Goal: Task Accomplishment & Management: Manage account settings

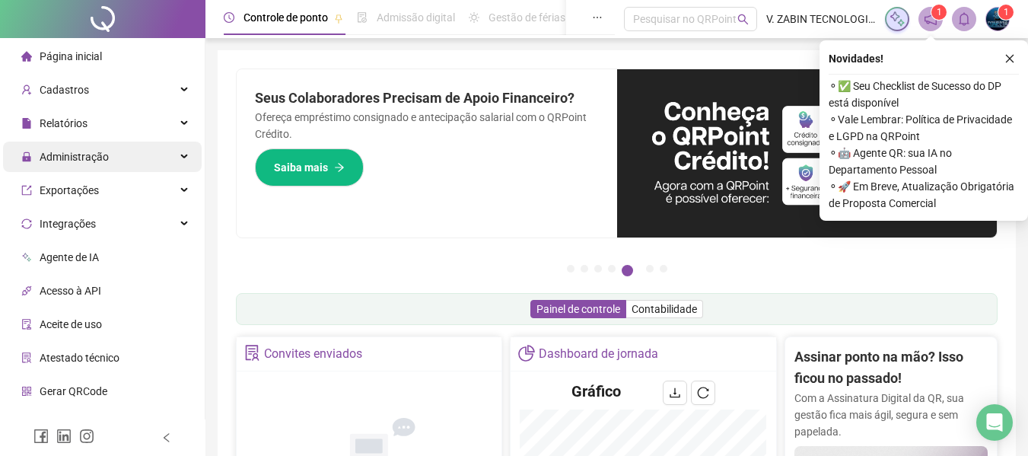
click at [171, 148] on div "Administração" at bounding box center [102, 157] width 199 height 30
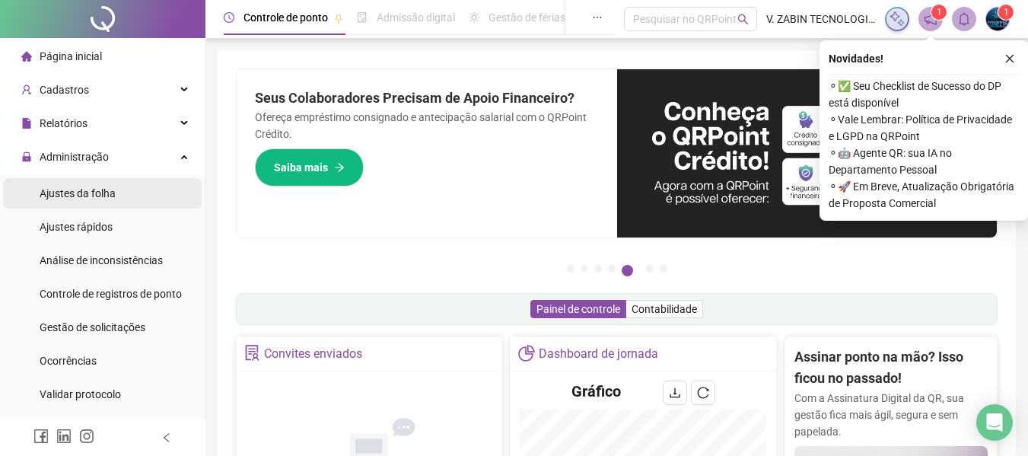
click at [114, 202] on div "Ajustes da folha" at bounding box center [78, 193] width 76 height 30
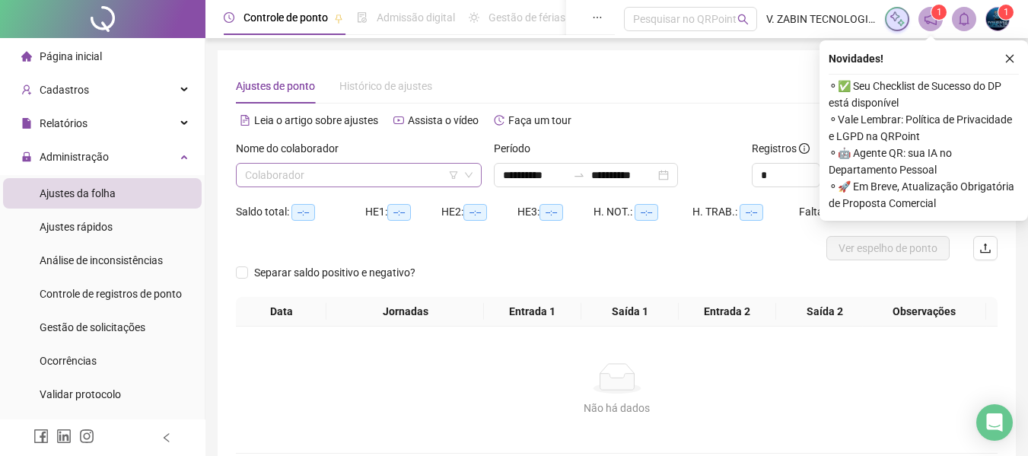
click at [340, 183] on input "search" at bounding box center [352, 175] width 214 height 23
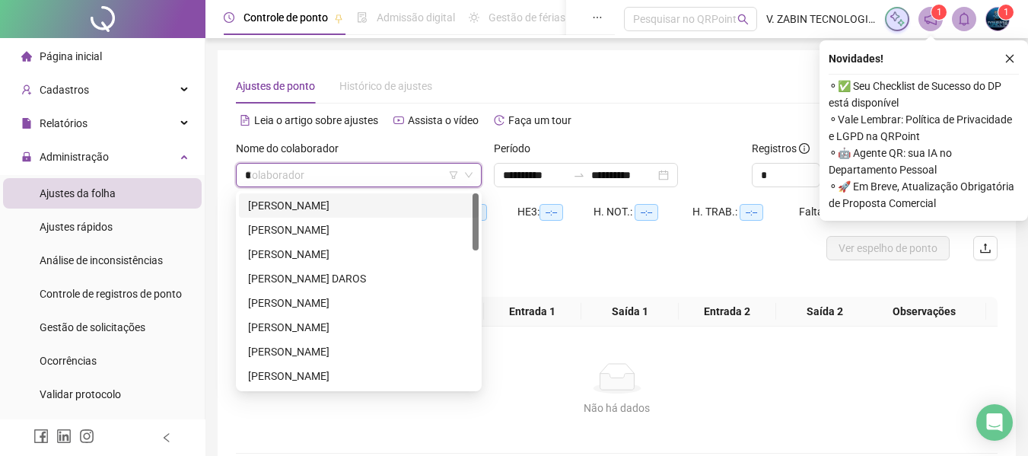
type input "**"
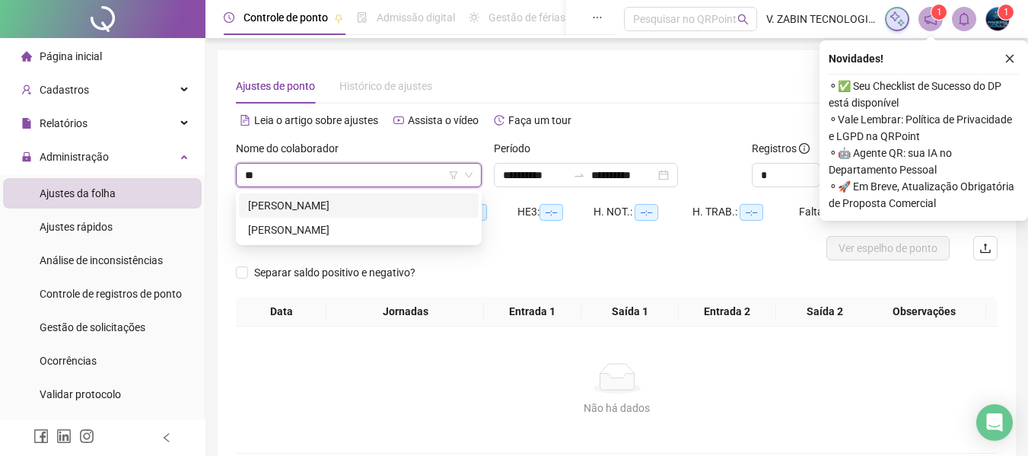
click at [325, 206] on div "[PERSON_NAME]" at bounding box center [359, 205] width 222 height 17
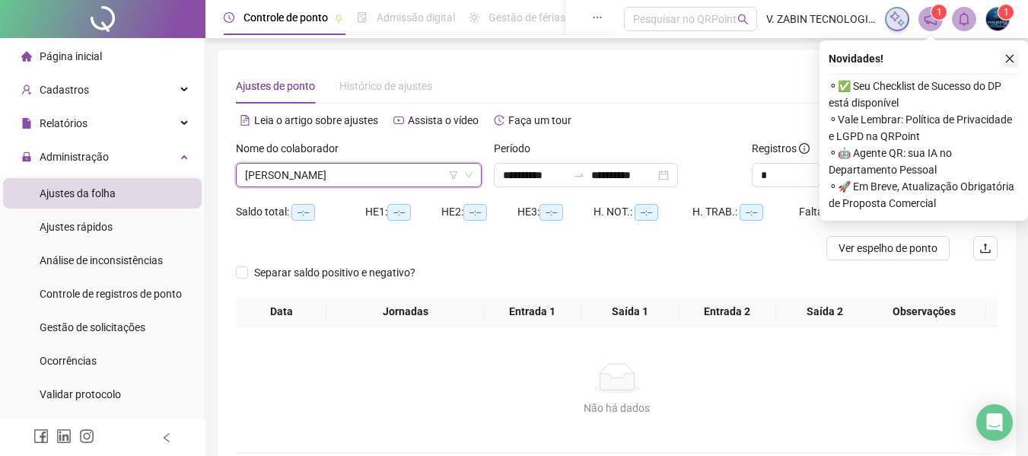
click at [1012, 62] on icon "close" at bounding box center [1010, 58] width 11 height 11
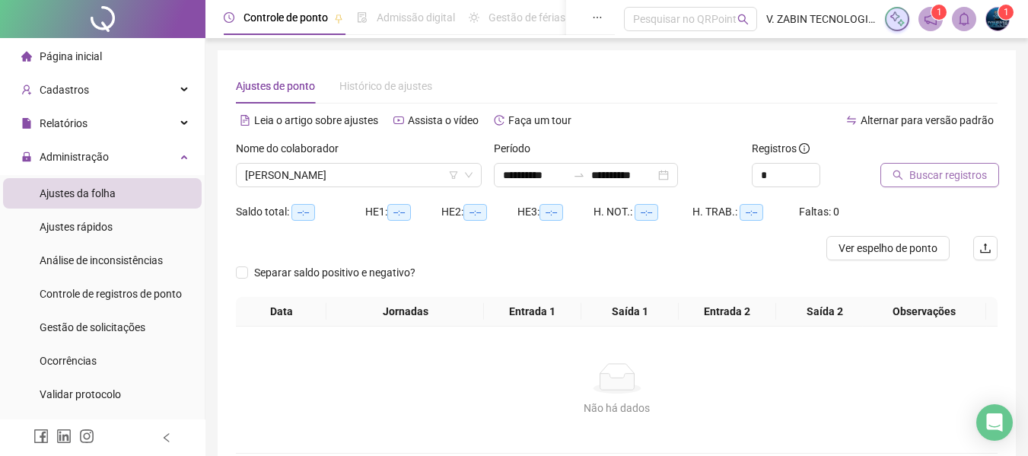
click at [930, 171] on span "Buscar registros" at bounding box center [949, 175] width 78 height 17
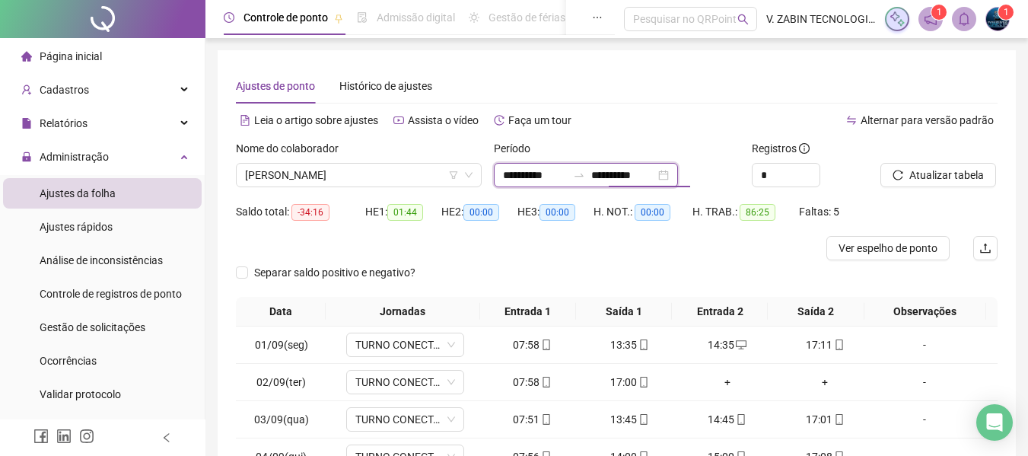
click at [642, 174] on input "**********" at bounding box center [623, 175] width 64 height 17
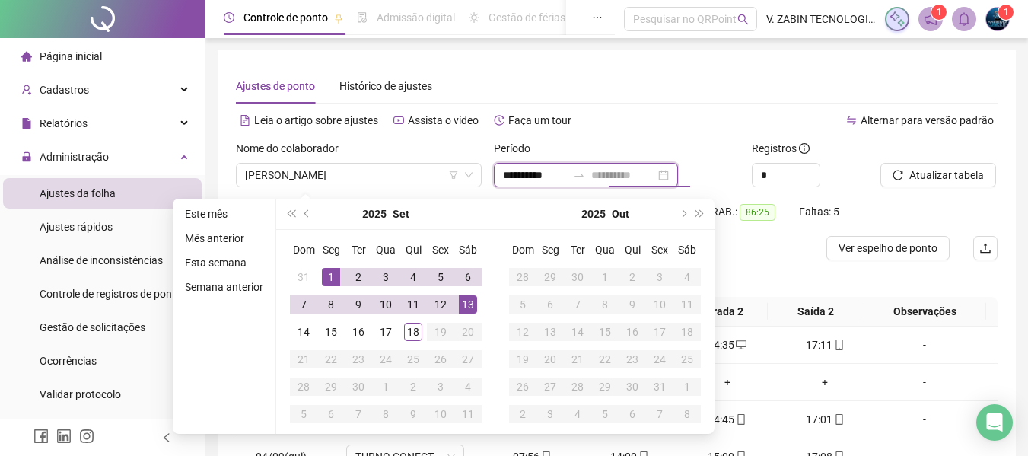
type input "**********"
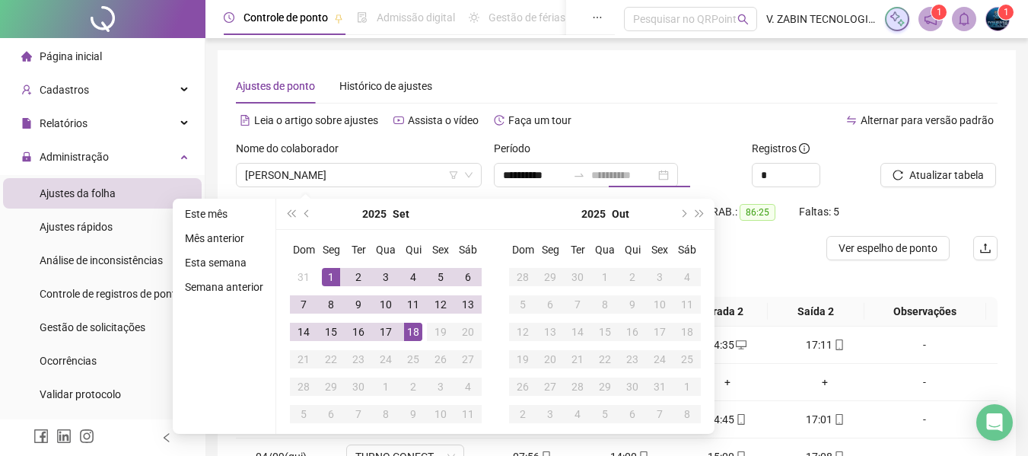
click at [413, 335] on div "18" at bounding box center [413, 332] width 18 height 18
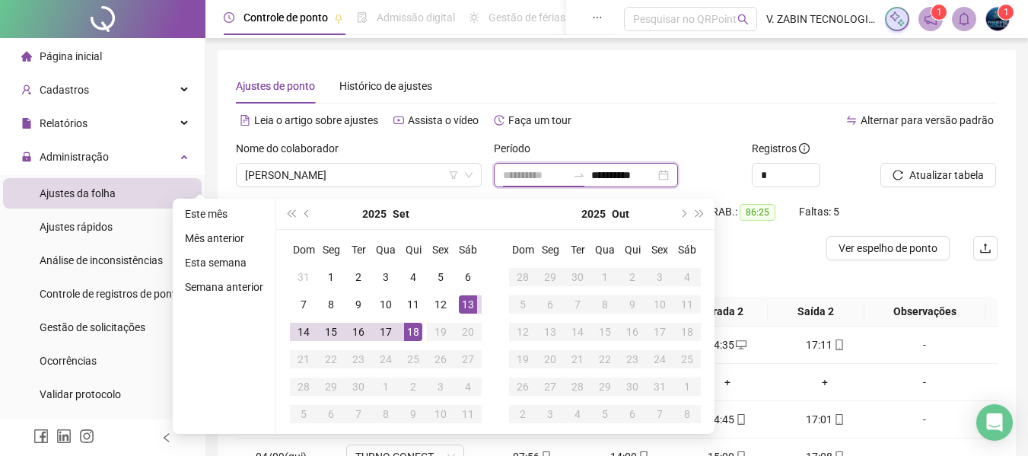
type input "**********"
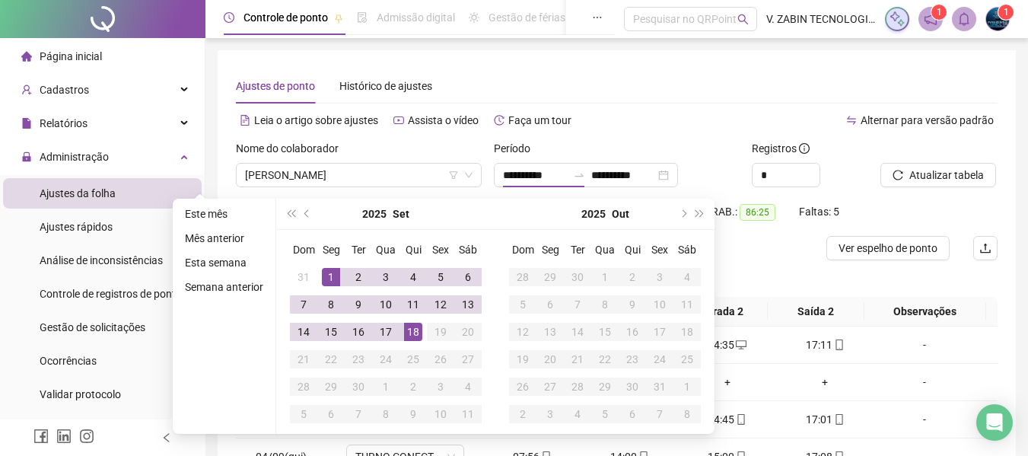
click at [780, 258] on div at bounding box center [522, 248] width 572 height 24
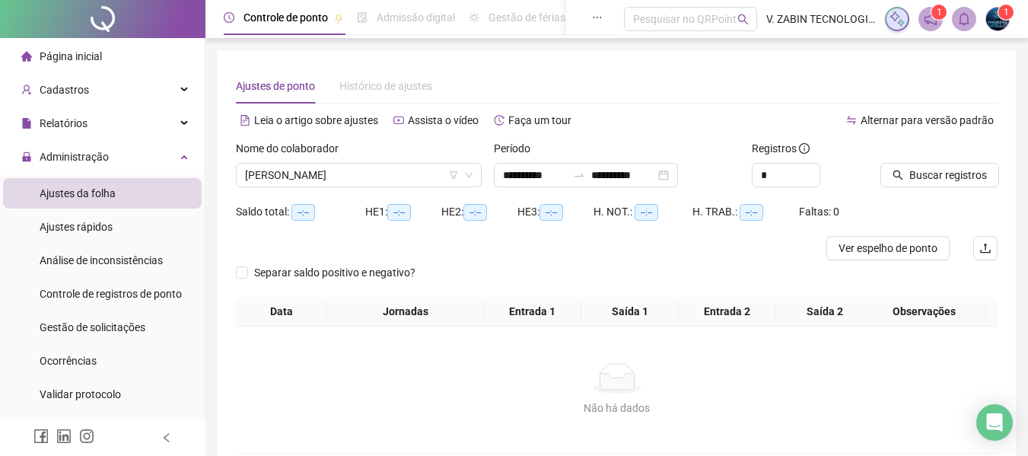
click at [911, 162] on div at bounding box center [920, 151] width 79 height 23
click at [913, 162] on div at bounding box center [920, 151] width 79 height 23
click at [923, 169] on span "Buscar registros" at bounding box center [949, 175] width 78 height 17
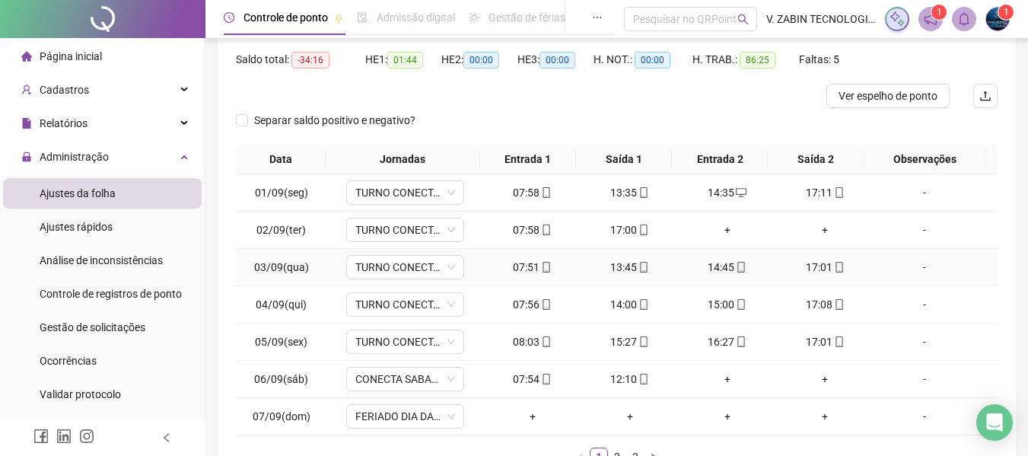
scroll to position [228, 0]
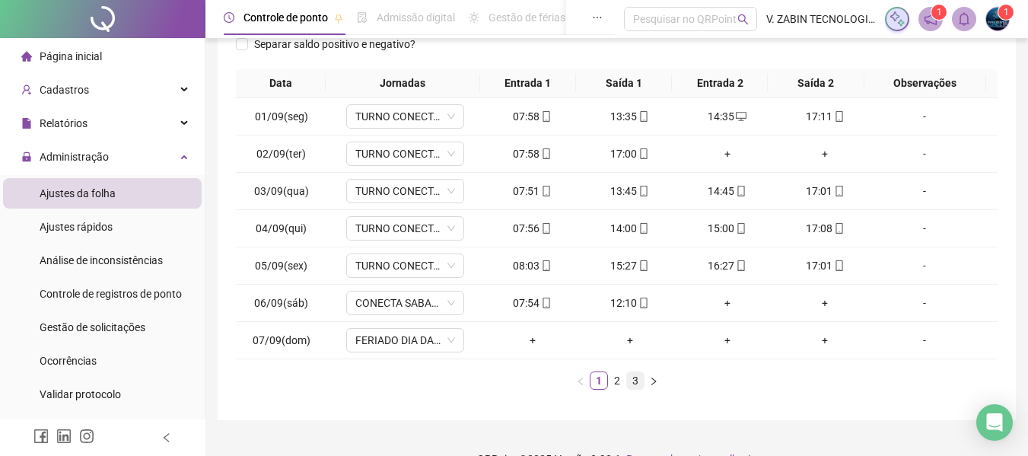
click at [639, 379] on link "3" at bounding box center [635, 380] width 17 height 17
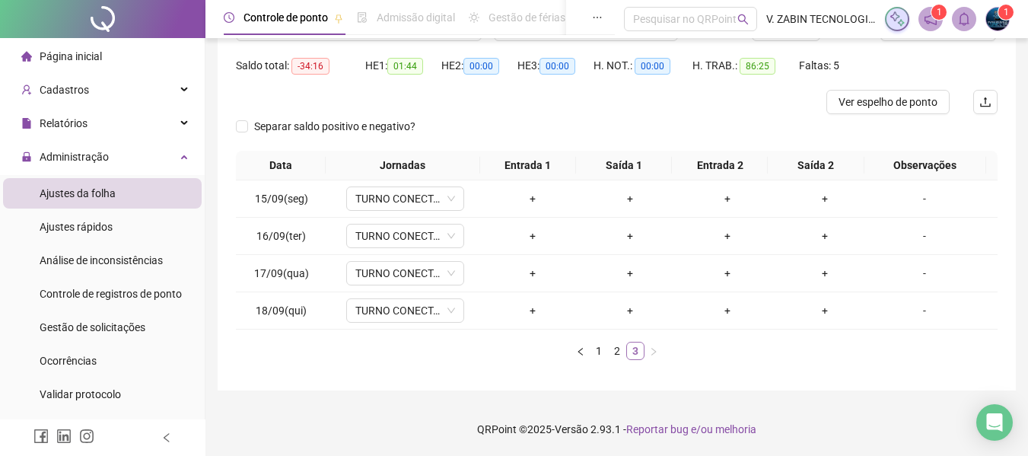
scroll to position [146, 0]
click at [524, 229] on div "+" at bounding box center [532, 236] width 85 height 17
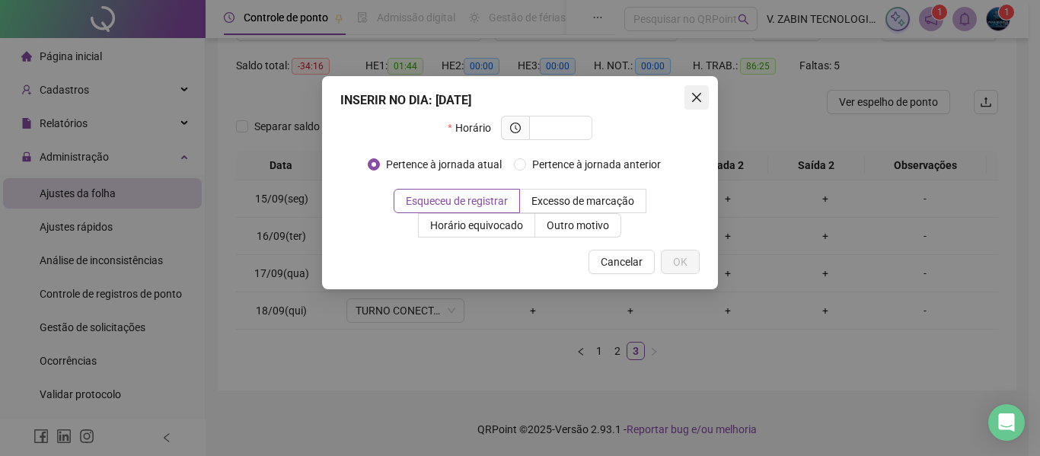
click at [698, 100] on icon "close" at bounding box center [696, 97] width 9 height 9
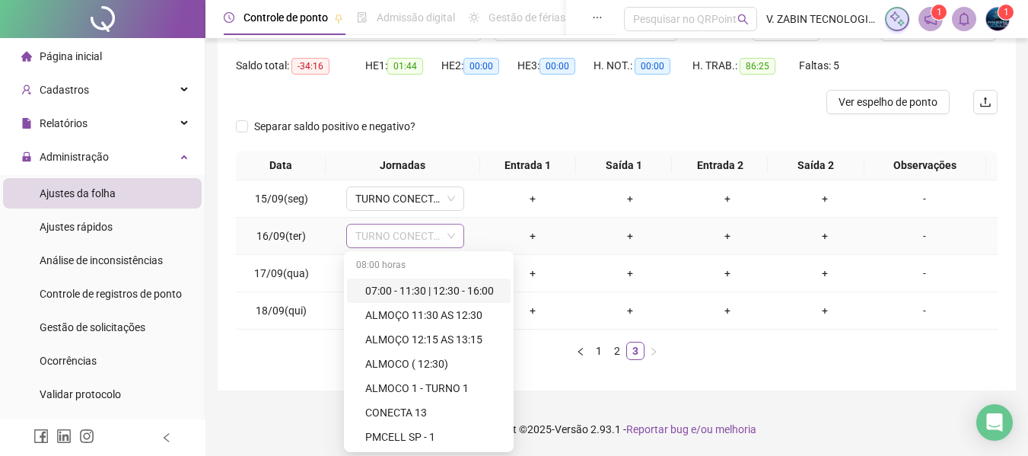
click at [381, 240] on span "TURNO CONECTA 08:00" at bounding box center [405, 236] width 100 height 23
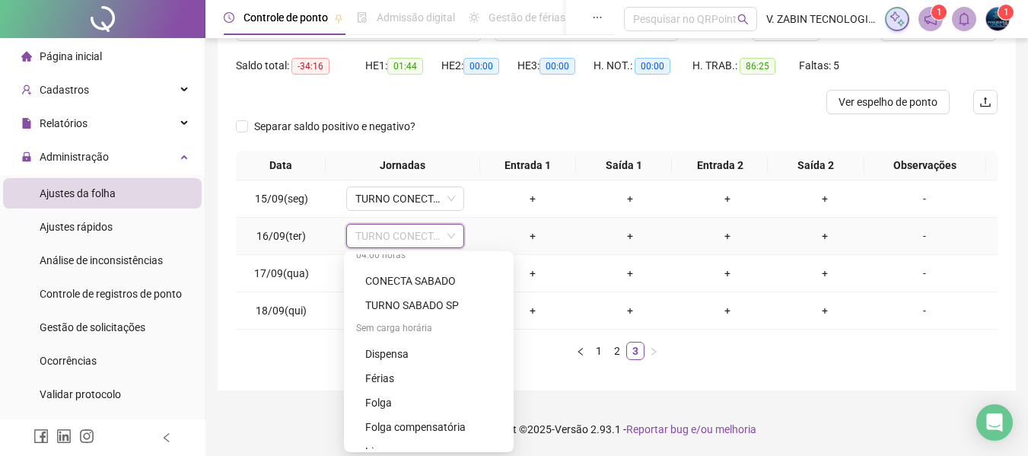
scroll to position [585, 0]
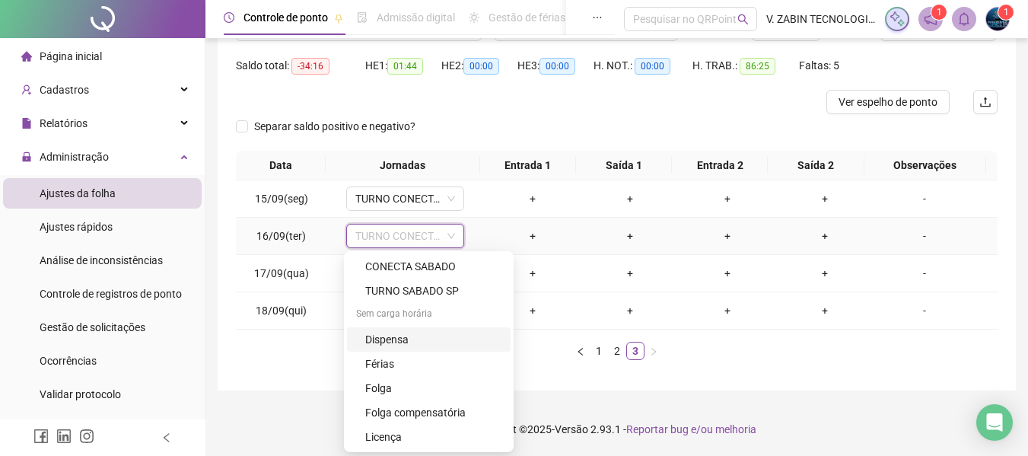
click at [407, 334] on div "Dispensa" at bounding box center [433, 339] width 136 height 17
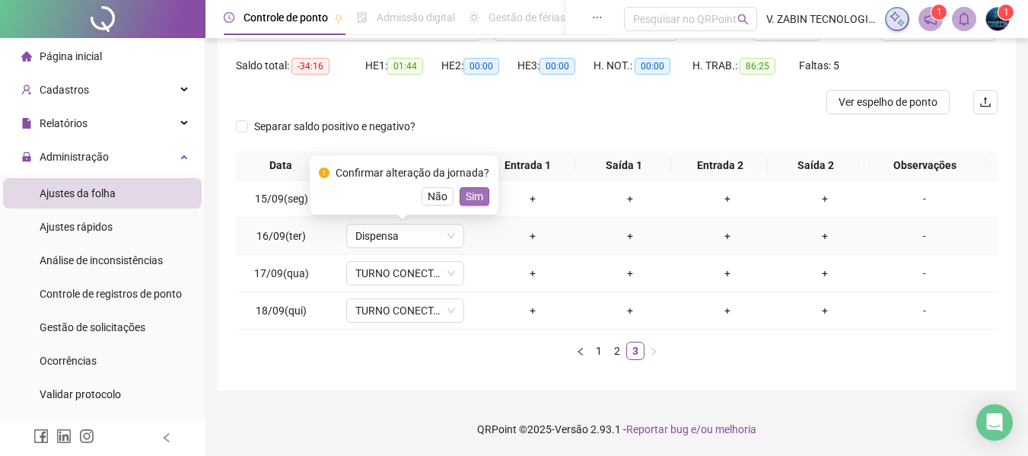
click at [475, 191] on span "Sim" at bounding box center [475, 196] width 18 height 17
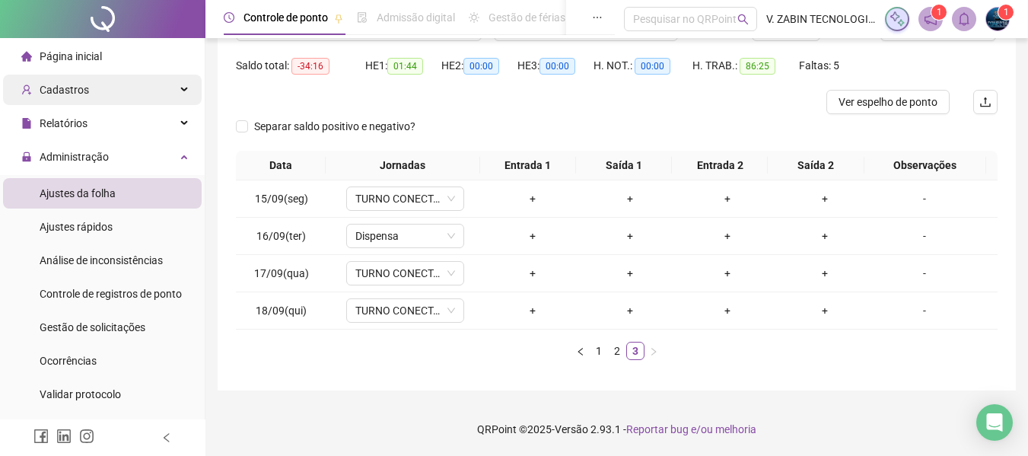
click at [173, 86] on div "Cadastros" at bounding box center [102, 90] width 199 height 30
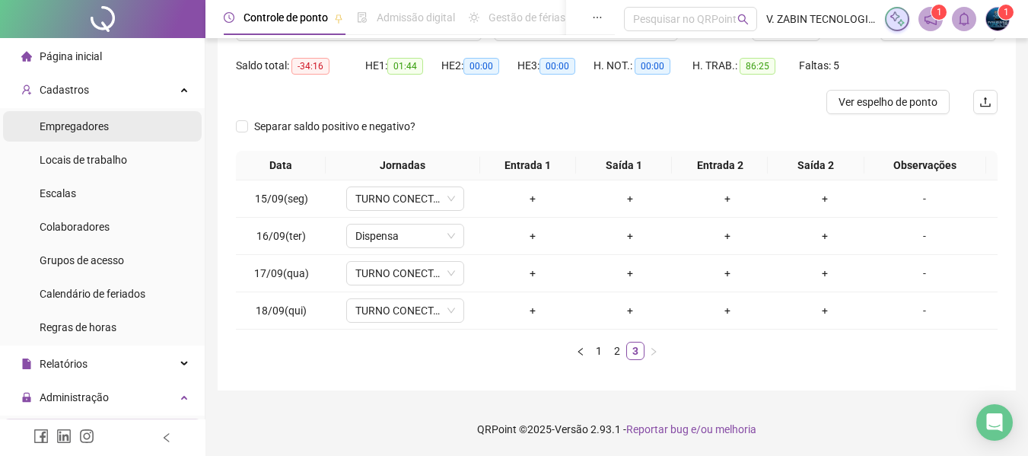
click at [116, 127] on li "Empregadores" at bounding box center [102, 126] width 199 height 30
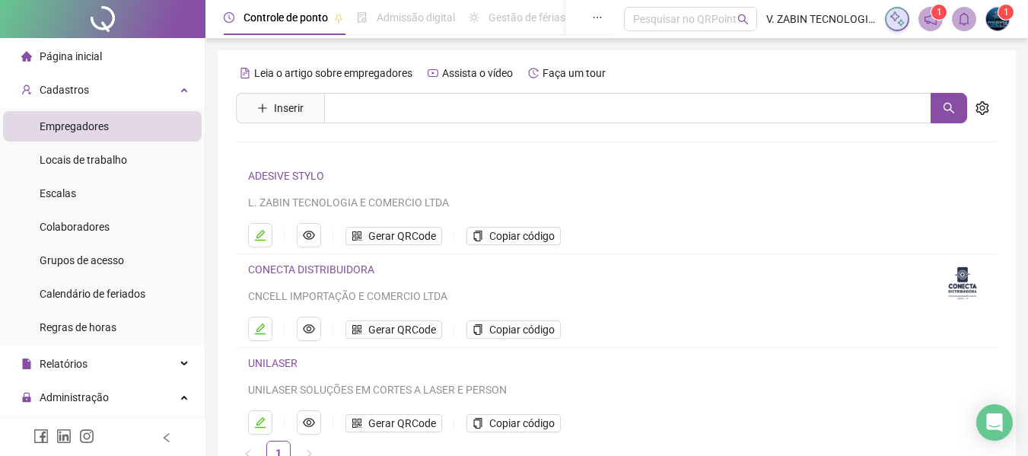
scroll to position [76, 0]
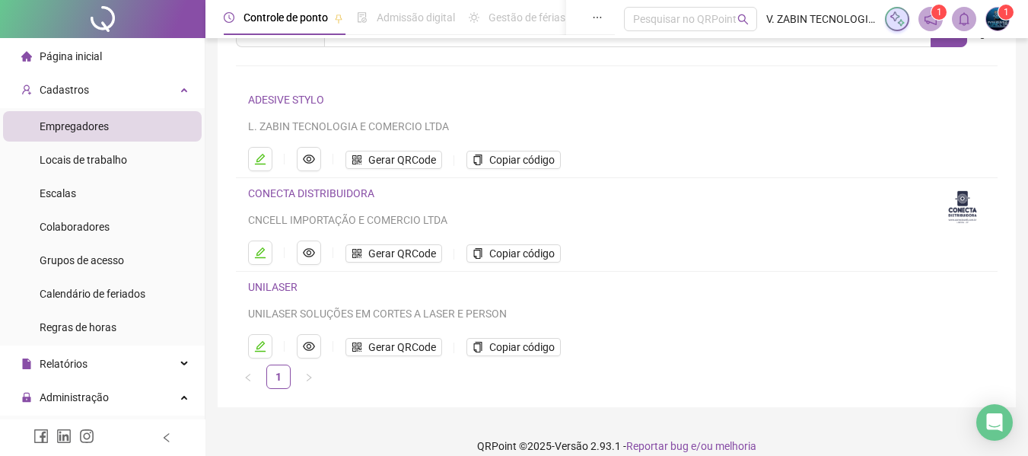
click at [324, 194] on link "CONECTA DISTRIBUIDORA" at bounding box center [311, 193] width 126 height 12
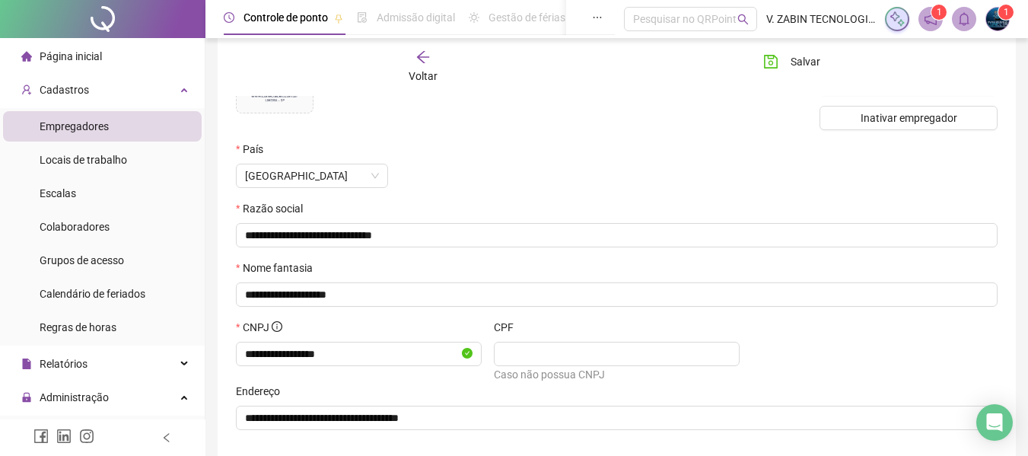
scroll to position [0, 0]
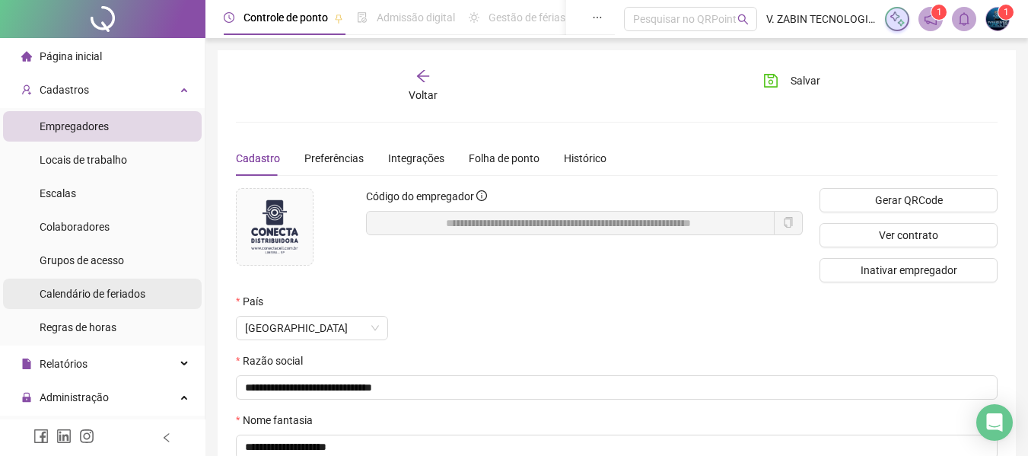
click at [133, 294] on span "Calendário de feriados" at bounding box center [93, 294] width 106 height 12
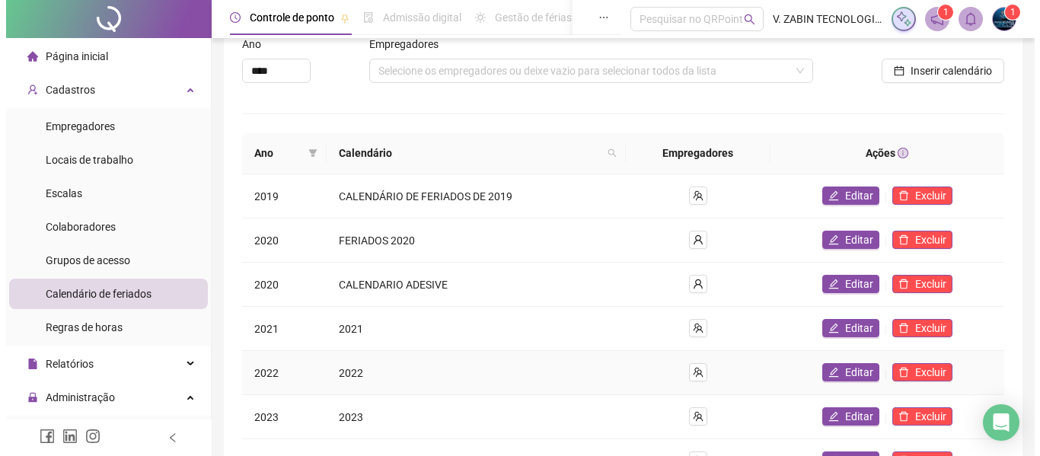
scroll to position [280, 0]
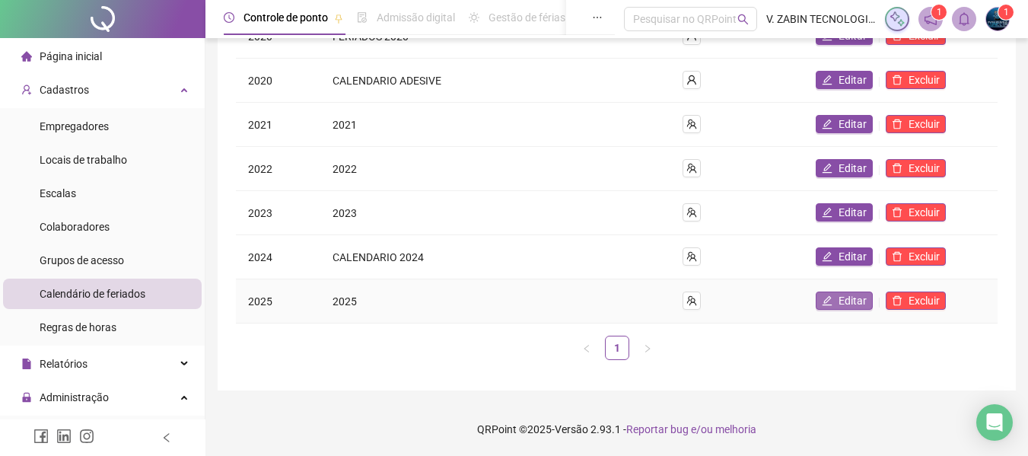
click at [856, 295] on span "Editar" at bounding box center [853, 300] width 28 height 17
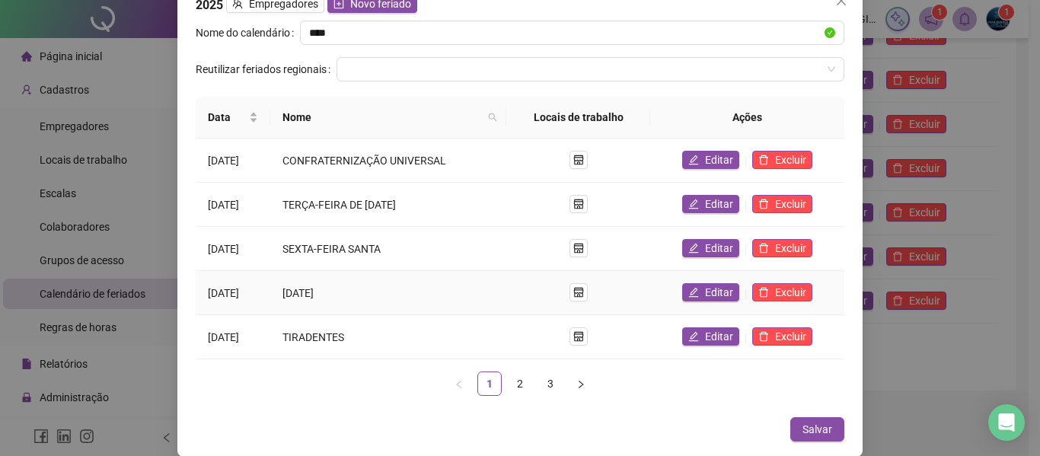
scroll to position [0, 0]
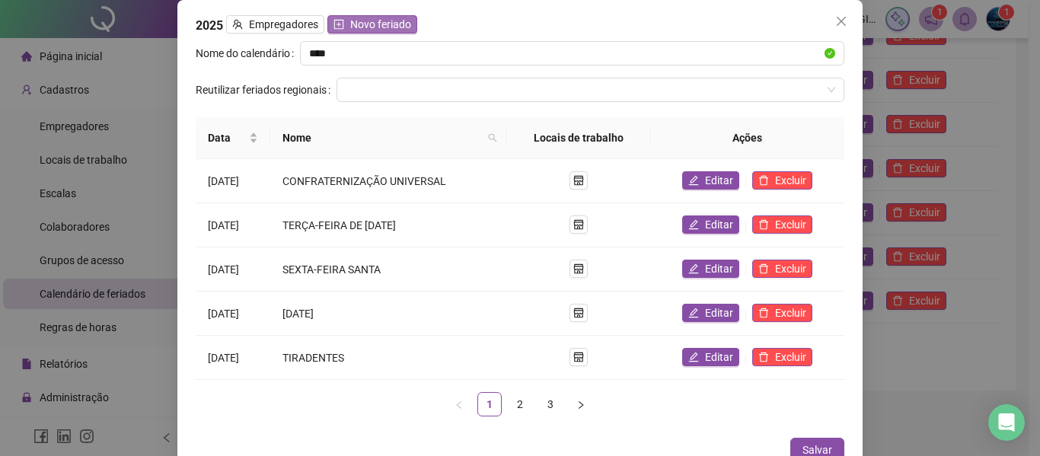
click at [365, 26] on span "Novo feriado" at bounding box center [380, 24] width 61 height 17
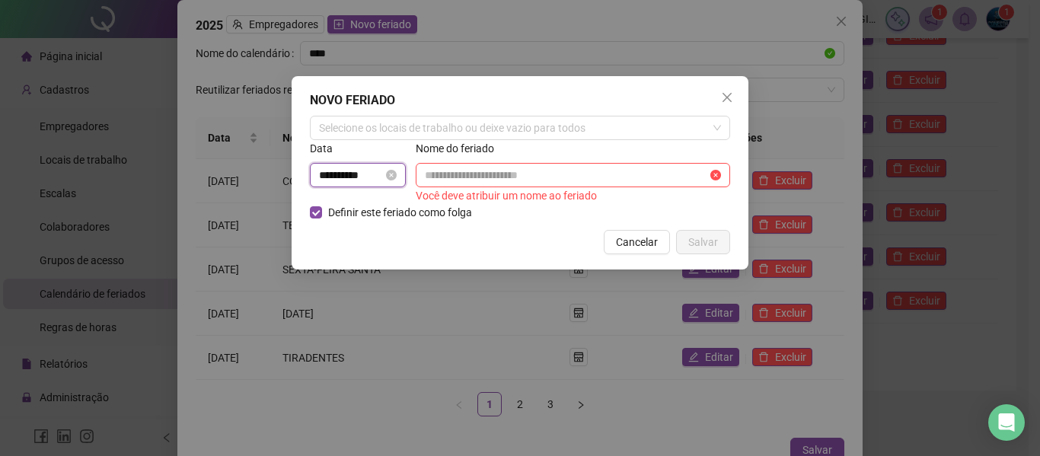
click at [359, 175] on input "**********" at bounding box center [351, 175] width 64 height 17
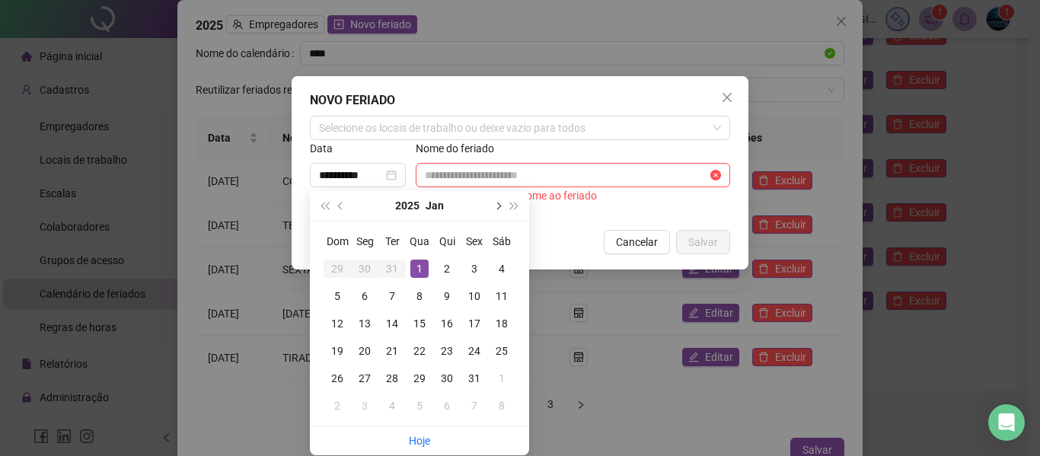
click at [499, 209] on button "next-year" at bounding box center [497, 205] width 17 height 30
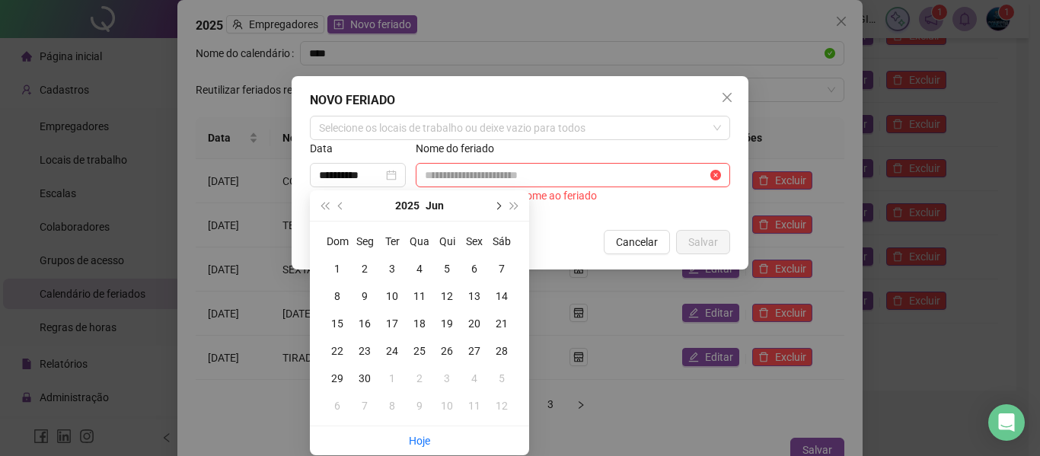
click at [499, 209] on button "next-year" at bounding box center [497, 205] width 17 height 30
type input "**********"
click at [364, 318] on div "15" at bounding box center [364, 323] width 18 height 18
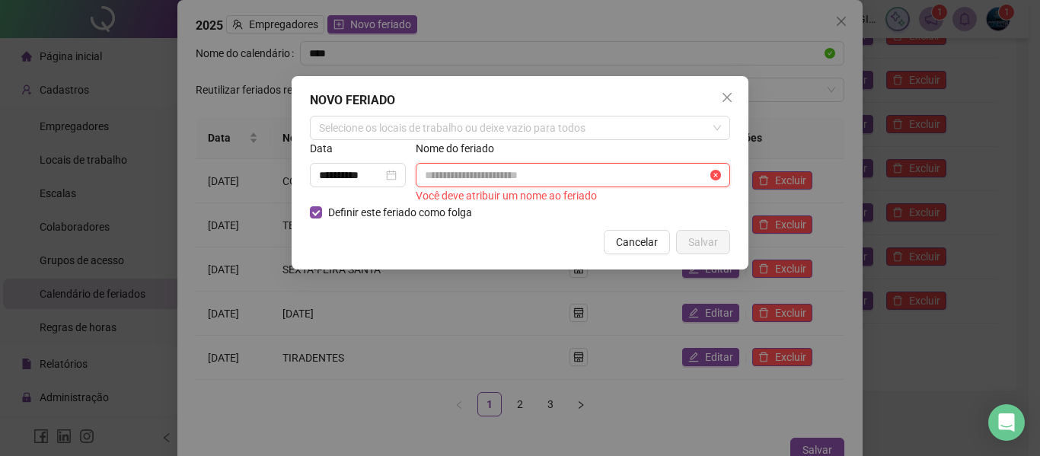
click at [485, 174] on input "text" at bounding box center [566, 175] width 282 height 17
click at [464, 126] on div "Selecione os locais de trabalho ou deixe vazio para todos" at bounding box center [520, 128] width 420 height 24
click at [638, 100] on div "NOVO FERIADO" at bounding box center [520, 100] width 420 height 18
click at [532, 180] on input "text" at bounding box center [566, 175] width 282 height 17
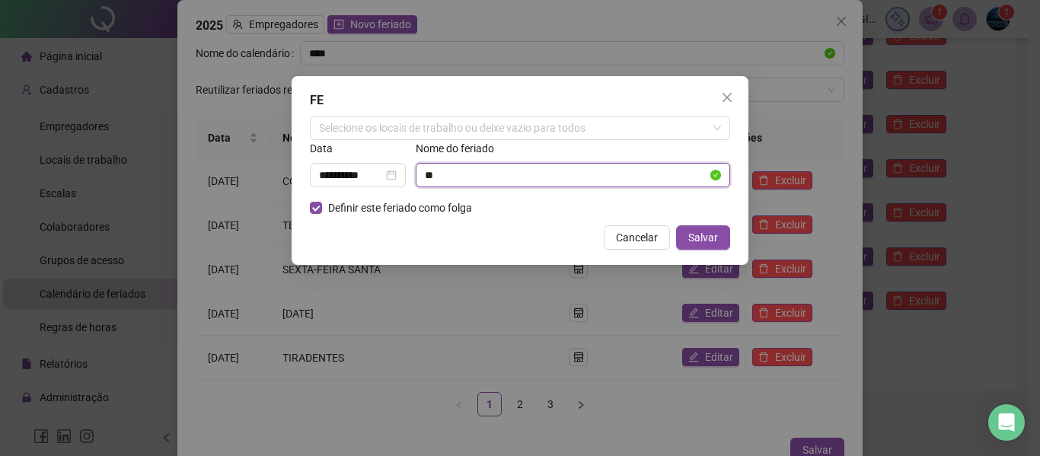
type input "*"
click at [614, 126] on div "Selecione os locais de trabalho ou deixe vazio para todos" at bounding box center [520, 128] width 420 height 24
type input "**********"
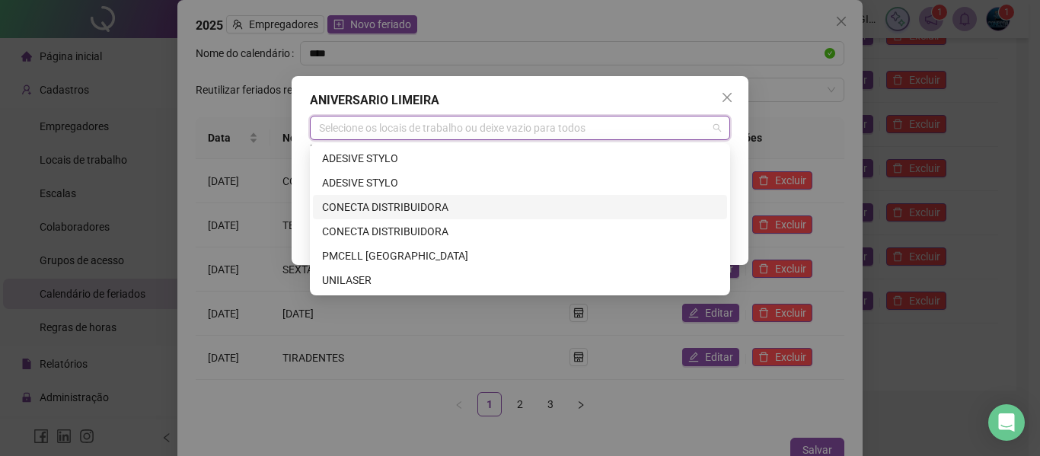
click at [429, 202] on div "CONECTA DISTRIBUIDORA" at bounding box center [520, 207] width 396 height 17
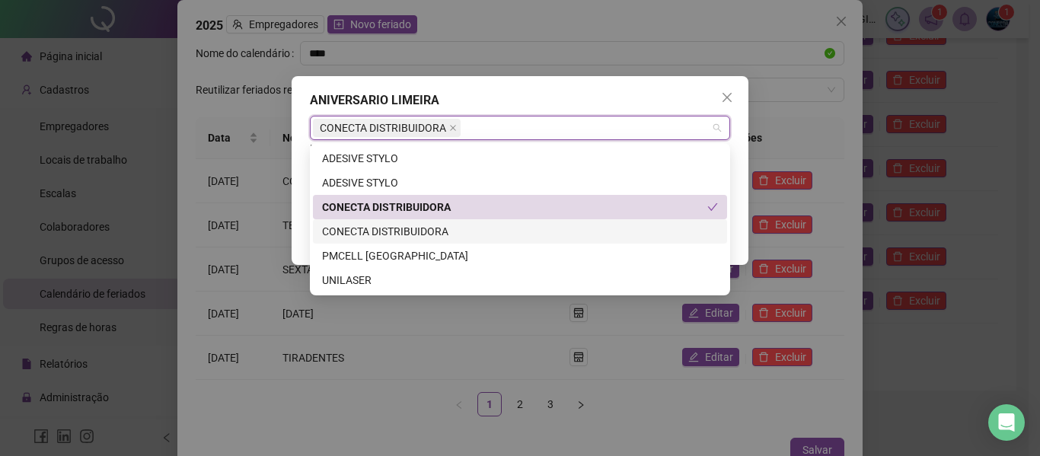
click at [438, 226] on div "CONECTA DISTRIBUIDORA" at bounding box center [520, 231] width 396 height 17
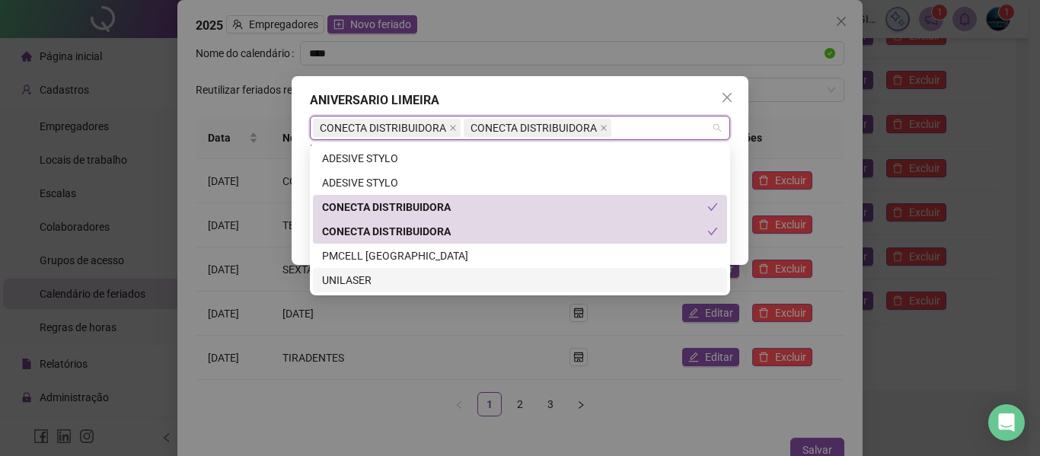
click at [359, 279] on div "UNILASER" at bounding box center [520, 280] width 396 height 17
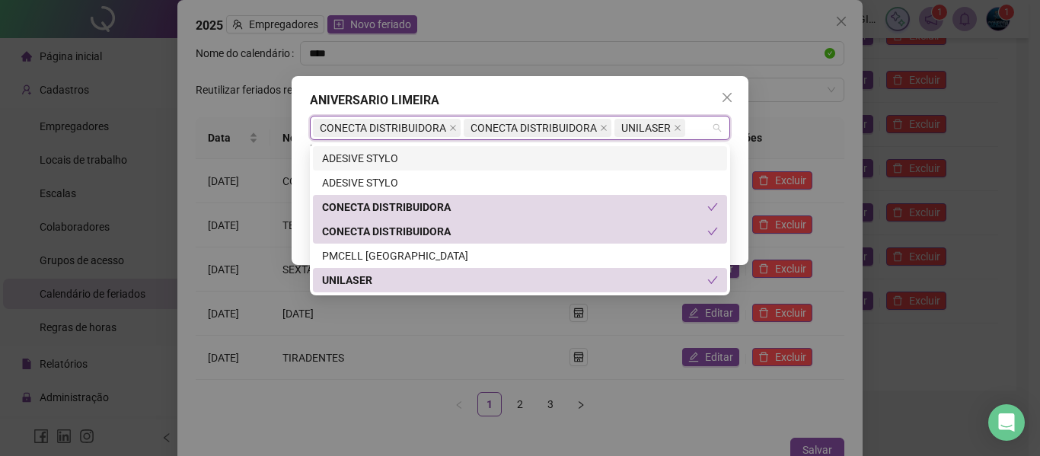
click at [391, 151] on div "ADESIVE STYLO" at bounding box center [520, 158] width 396 height 17
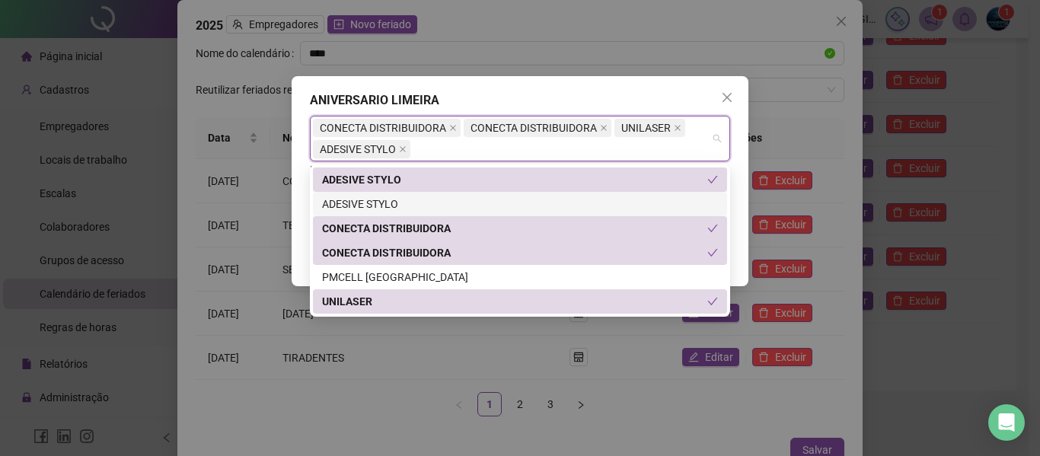
click at [384, 196] on div "ADESIVE STYLO" at bounding box center [520, 204] width 396 height 17
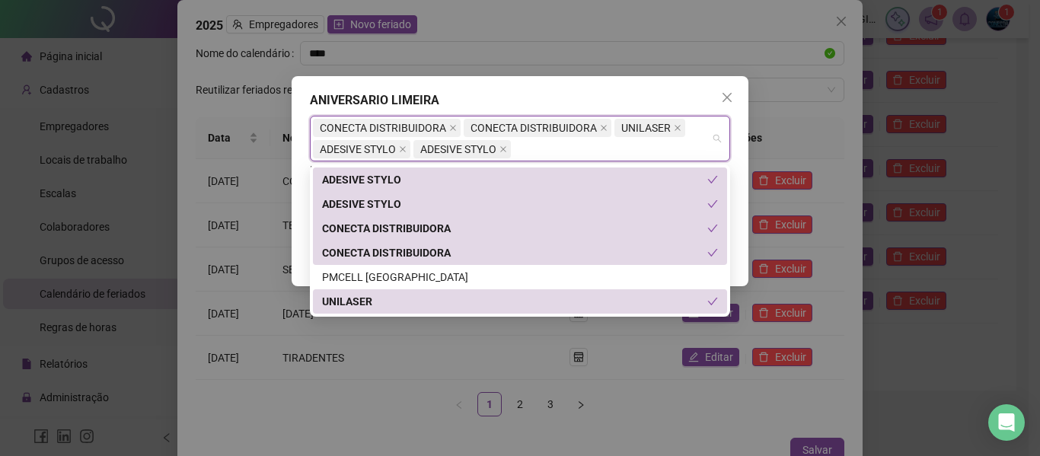
click at [740, 142] on div "**********" at bounding box center [520, 181] width 457 height 210
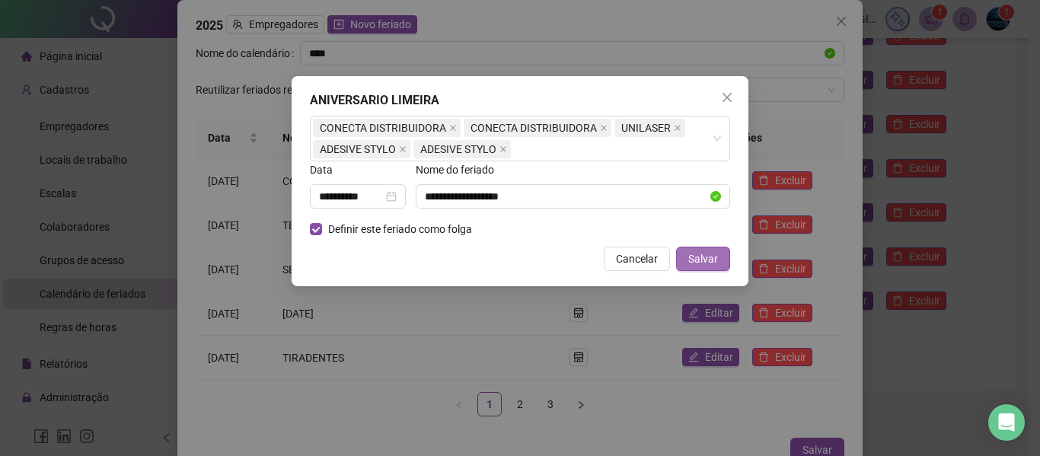
click at [706, 258] on span "Salvar" at bounding box center [703, 258] width 30 height 17
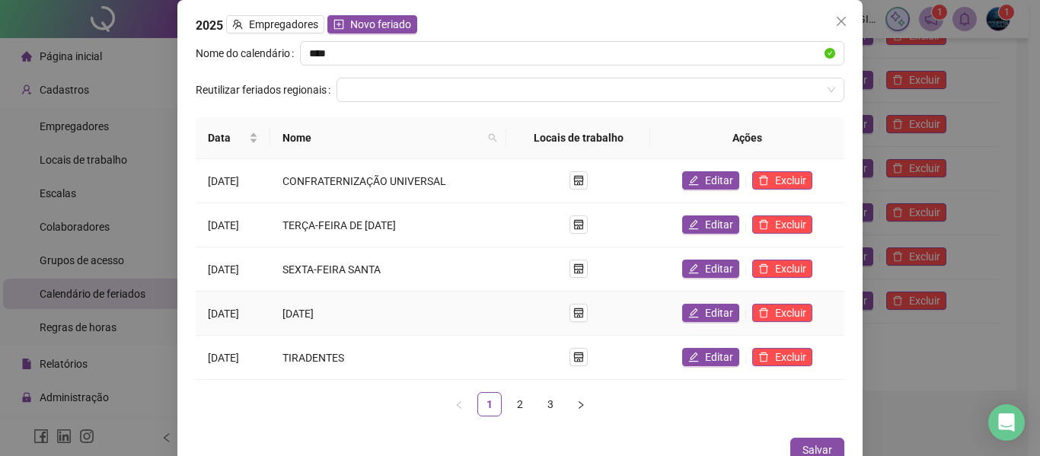
scroll to position [21, 0]
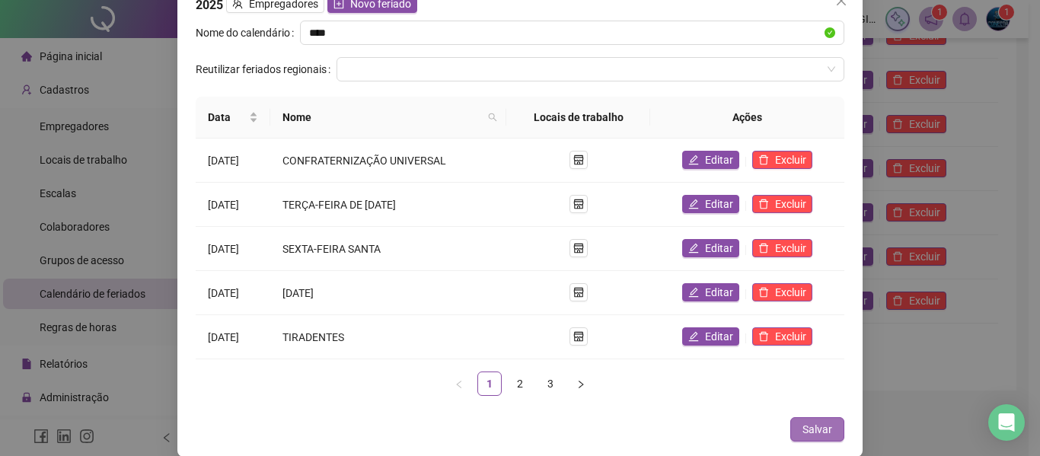
click at [829, 429] on button "Salvar" at bounding box center [817, 429] width 54 height 24
click at [546, 382] on link "3" at bounding box center [550, 383] width 23 height 23
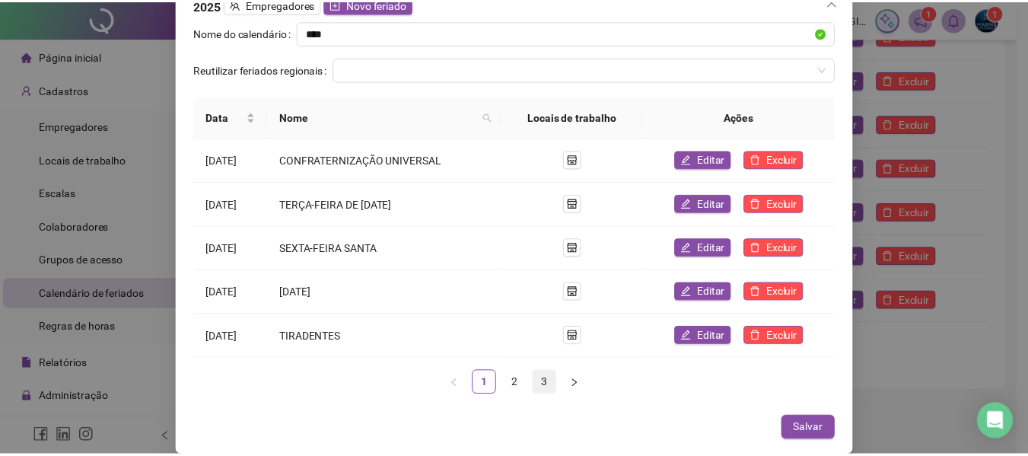
scroll to position [16, 0]
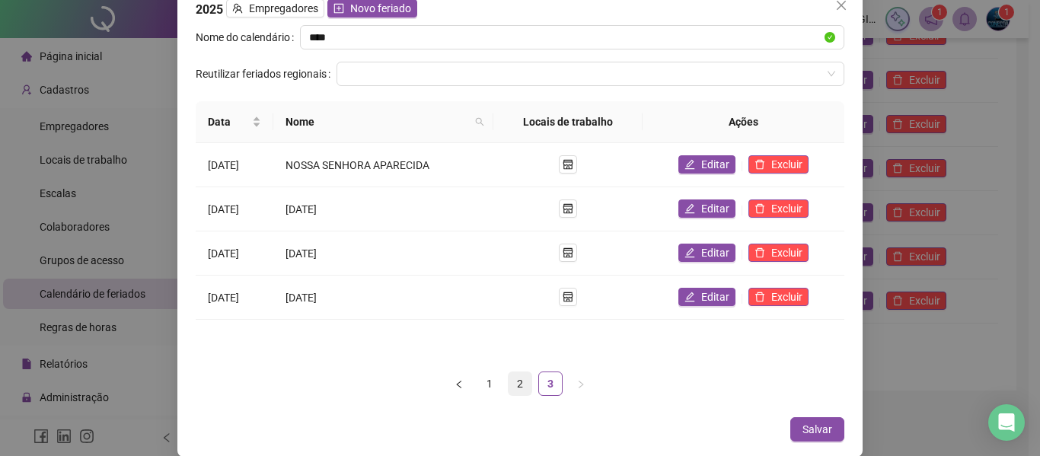
click at [517, 381] on link "2" at bounding box center [520, 383] width 23 height 23
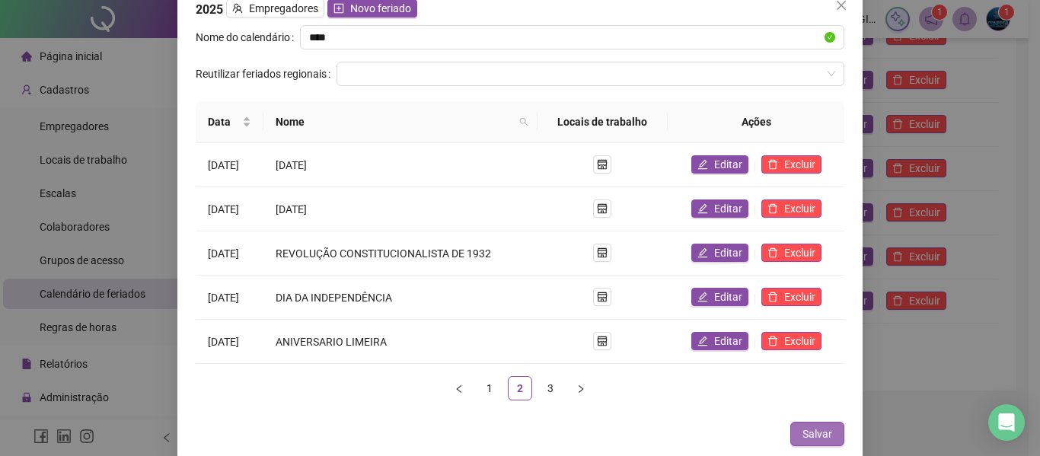
click at [820, 429] on span "Salvar" at bounding box center [817, 434] width 30 height 17
click at [837, 6] on icon "close" at bounding box center [841, 5] width 9 height 9
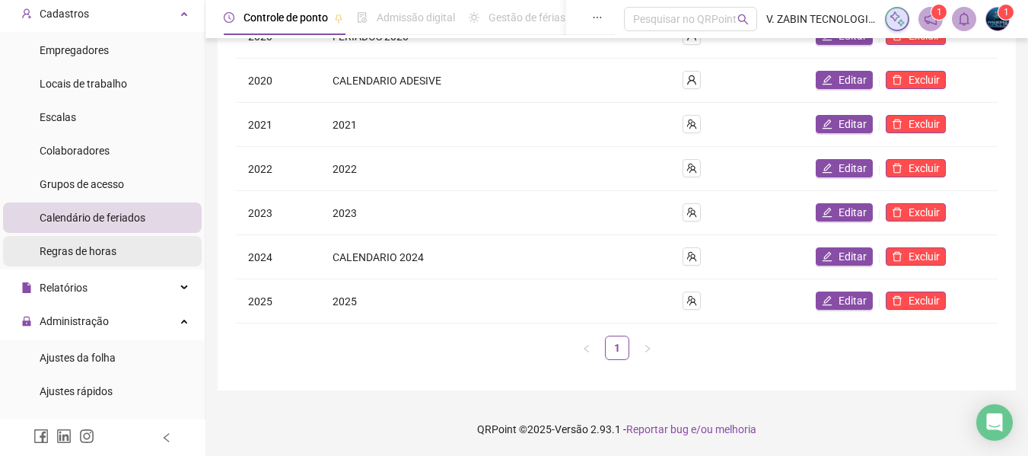
scroll to position [152, 0]
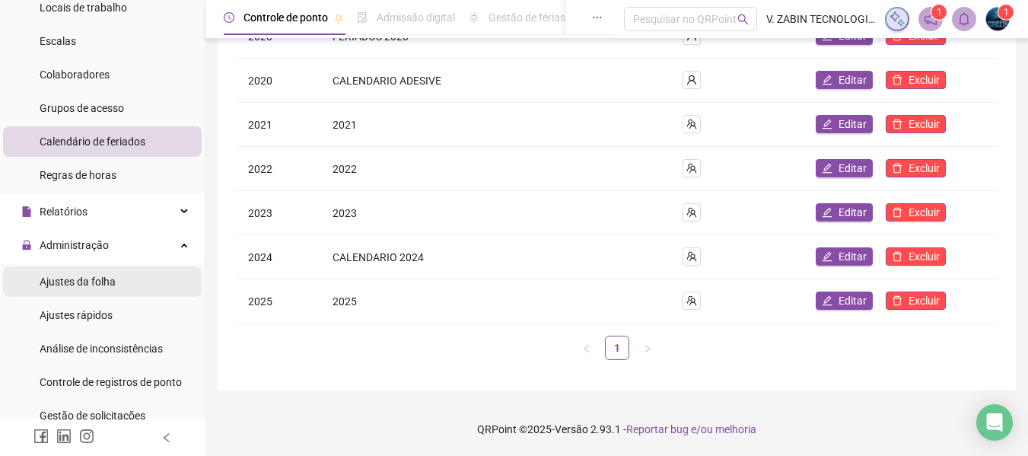
click at [116, 282] on li "Ajustes da folha" at bounding box center [102, 281] width 199 height 30
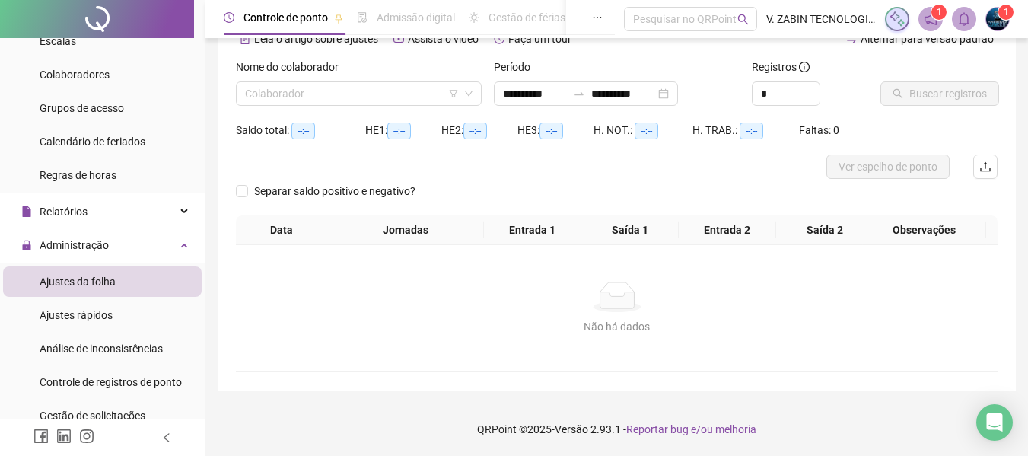
scroll to position [81, 0]
click at [351, 97] on input "search" at bounding box center [352, 93] width 214 height 23
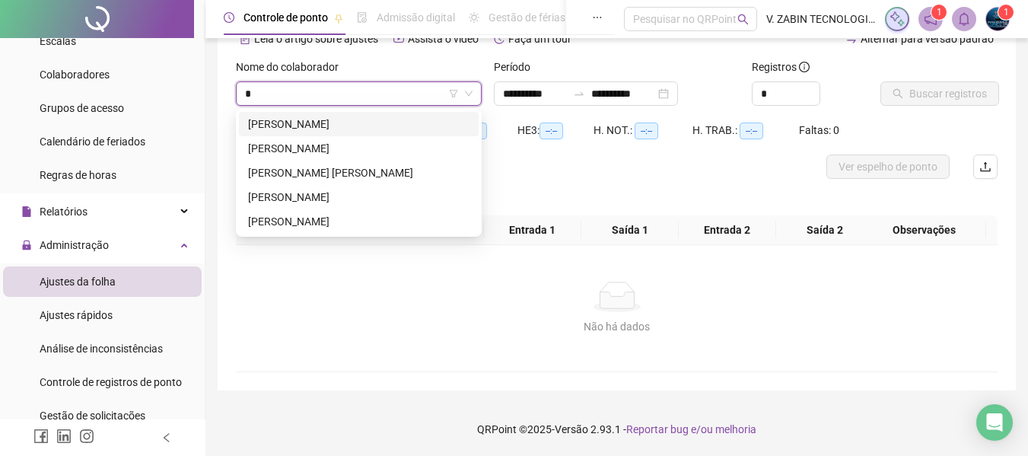
type input "**"
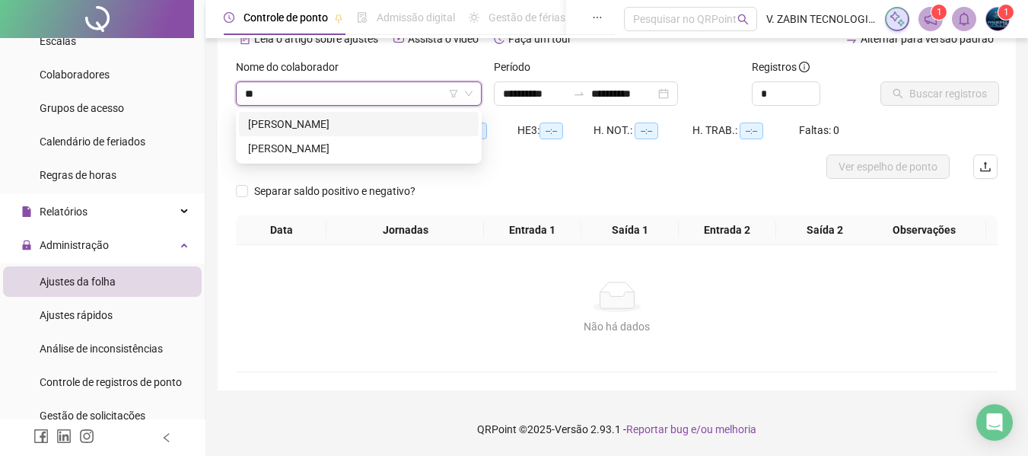
click at [422, 121] on div "[PERSON_NAME]" at bounding box center [359, 124] width 222 height 17
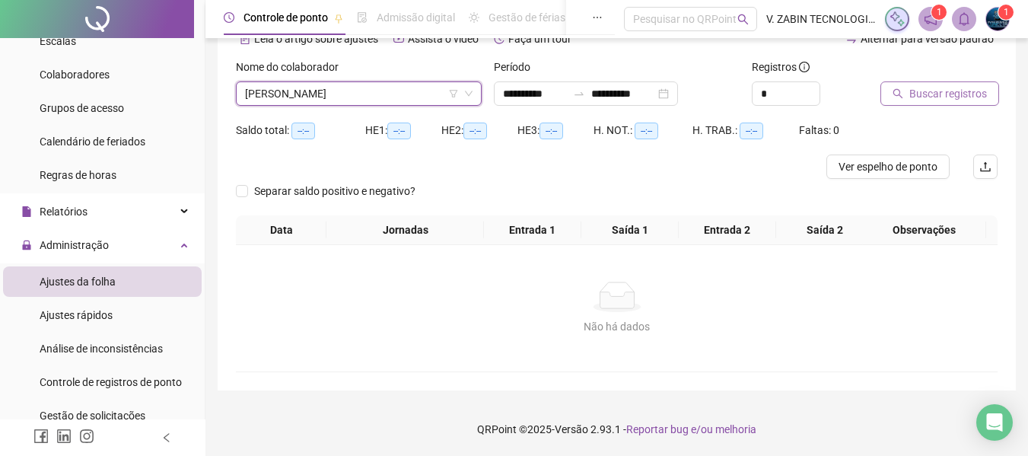
click at [939, 90] on span "Buscar registros" at bounding box center [949, 93] width 78 height 17
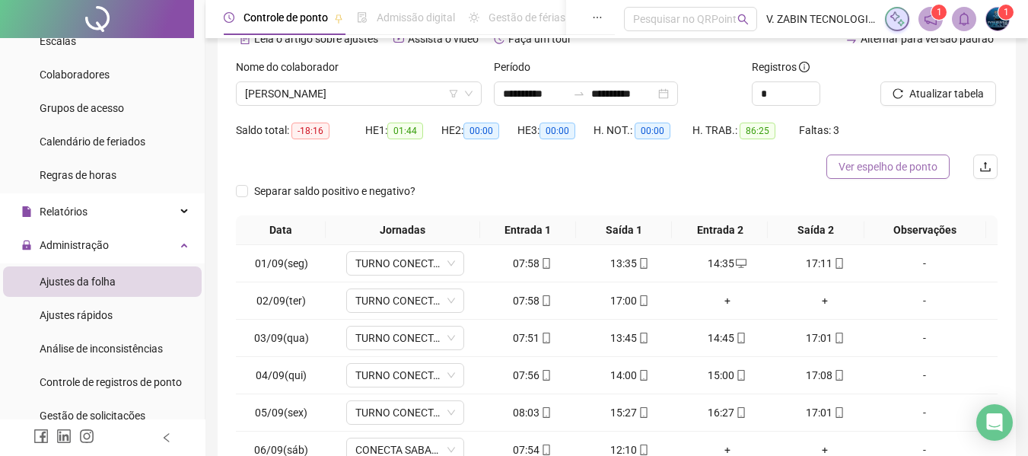
click at [895, 163] on span "Ver espelho de ponto" at bounding box center [888, 166] width 99 height 17
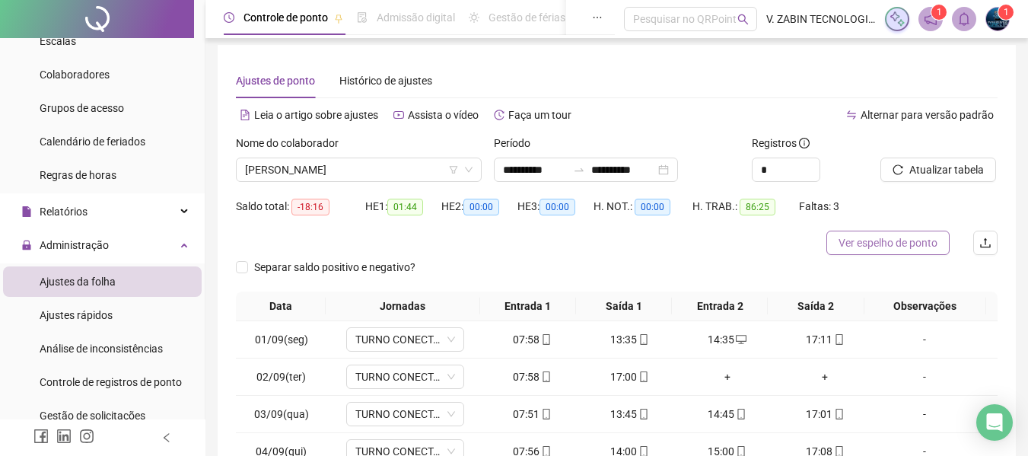
click at [925, 233] on button "Ver espelho de ponto" at bounding box center [888, 243] width 123 height 24
click at [340, 171] on span "[PERSON_NAME]" at bounding box center [359, 169] width 228 height 23
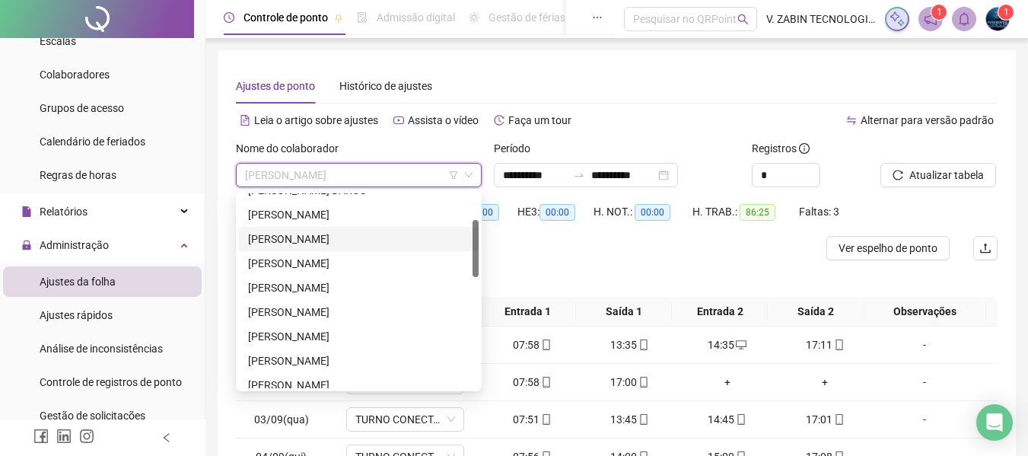
scroll to position [0, 0]
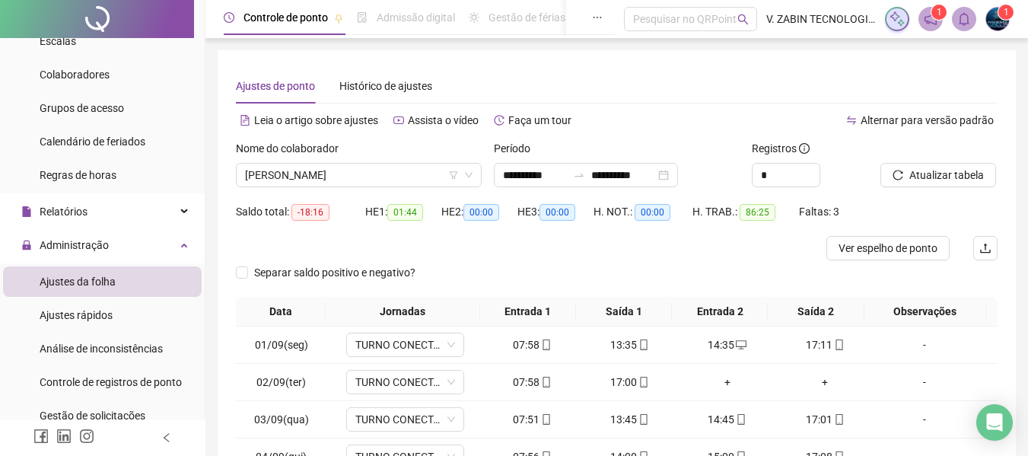
click at [707, 97] on div "Ajustes de ponto Histórico de ajustes" at bounding box center [617, 86] width 762 height 35
